Goal: Use online tool/utility: Utilize a website feature to perform a specific function

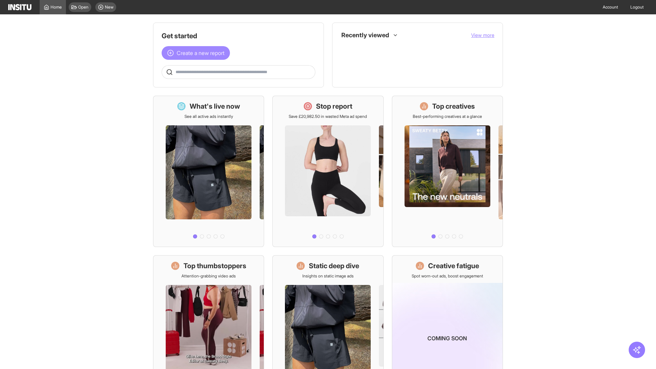
click at [197, 53] on span "Create a new report" at bounding box center [201, 53] width 48 height 8
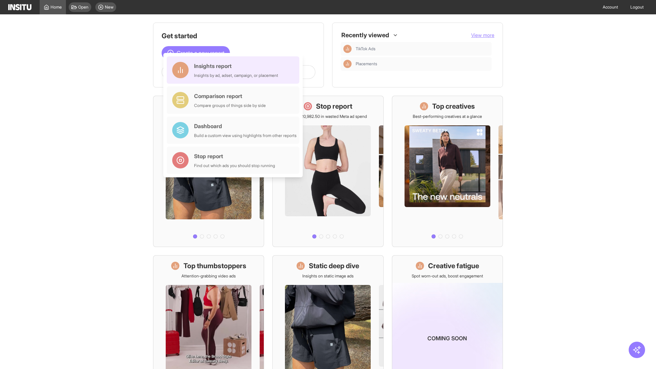
click at [235, 70] on div "Insights report Insights by ad, adset, campaign, or placement" at bounding box center [236, 70] width 84 height 16
